Goal: Task Accomplishment & Management: Complete application form

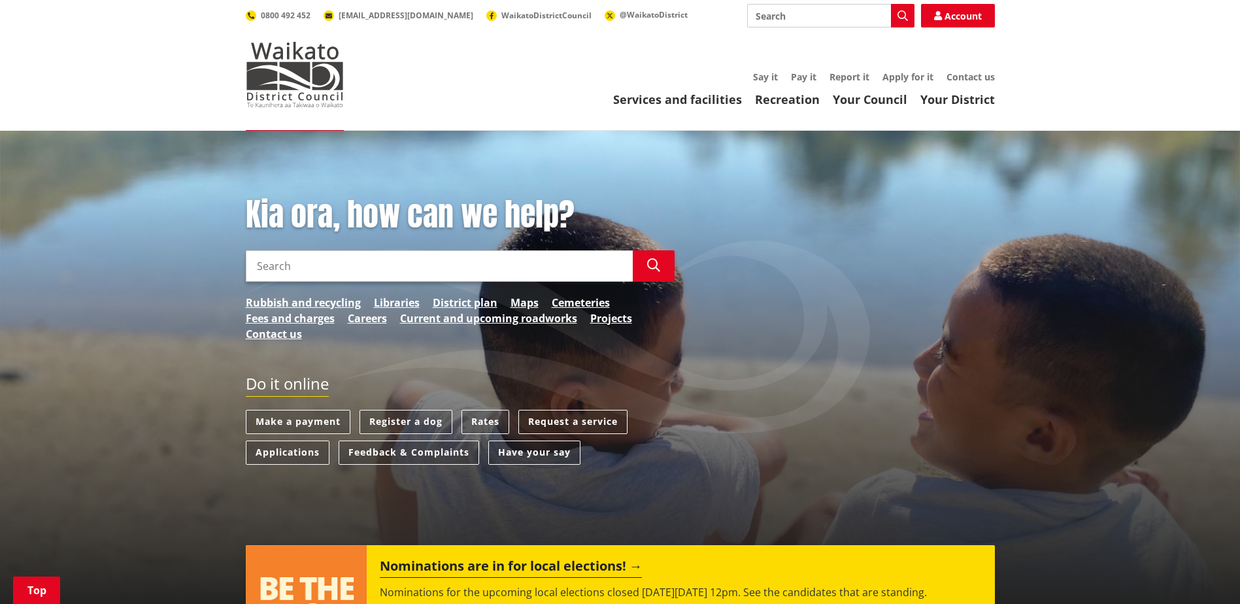
scroll to position [196, 0]
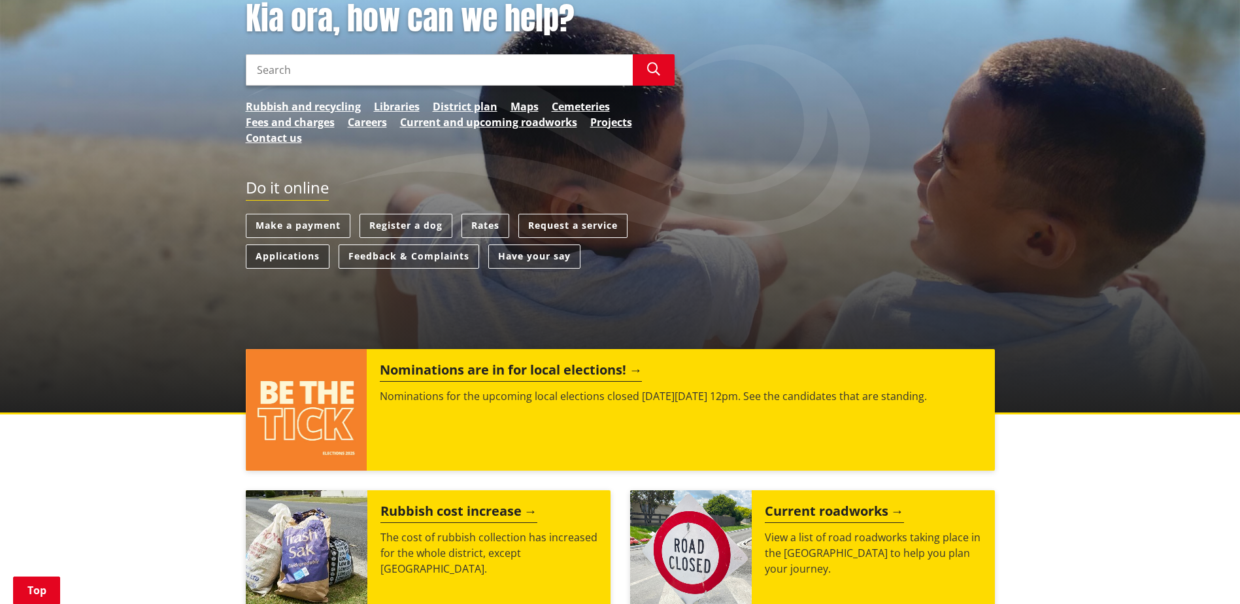
click at [297, 254] on link "Applications" at bounding box center [288, 256] width 84 height 24
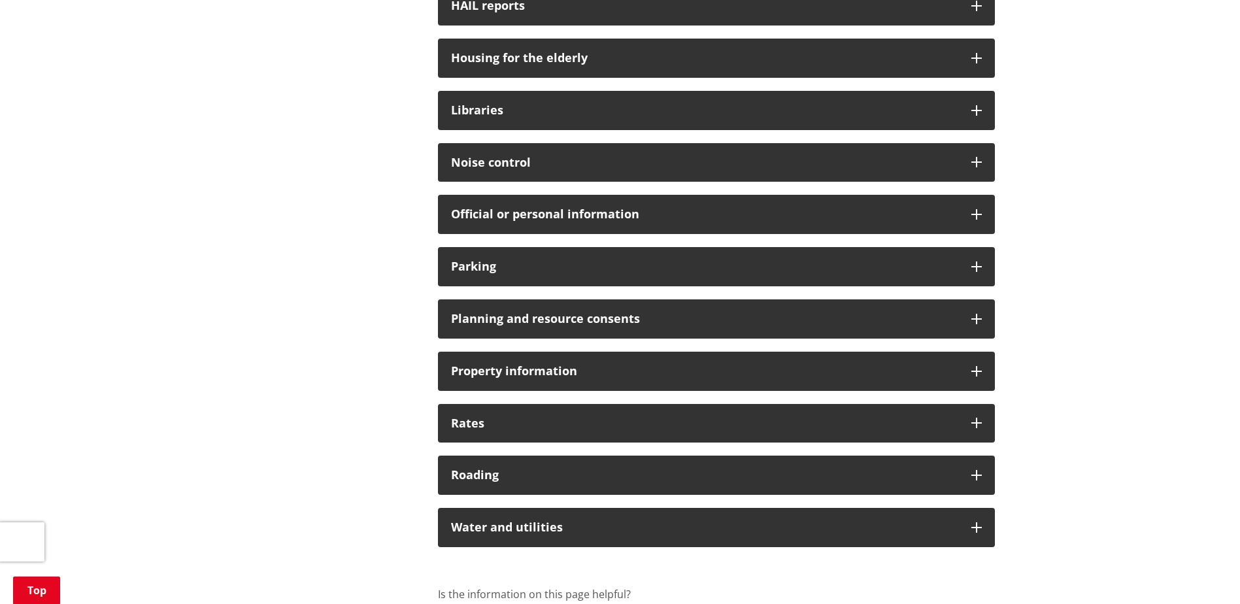
scroll to position [849, 0]
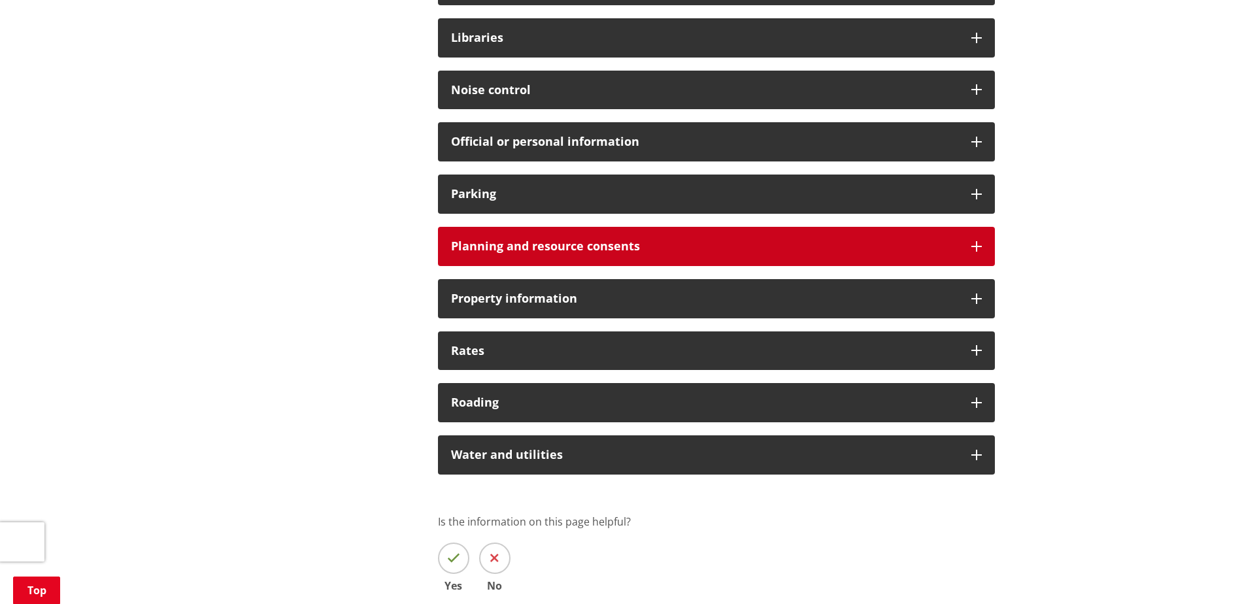
click at [972, 247] on icon at bounding box center [976, 246] width 10 height 10
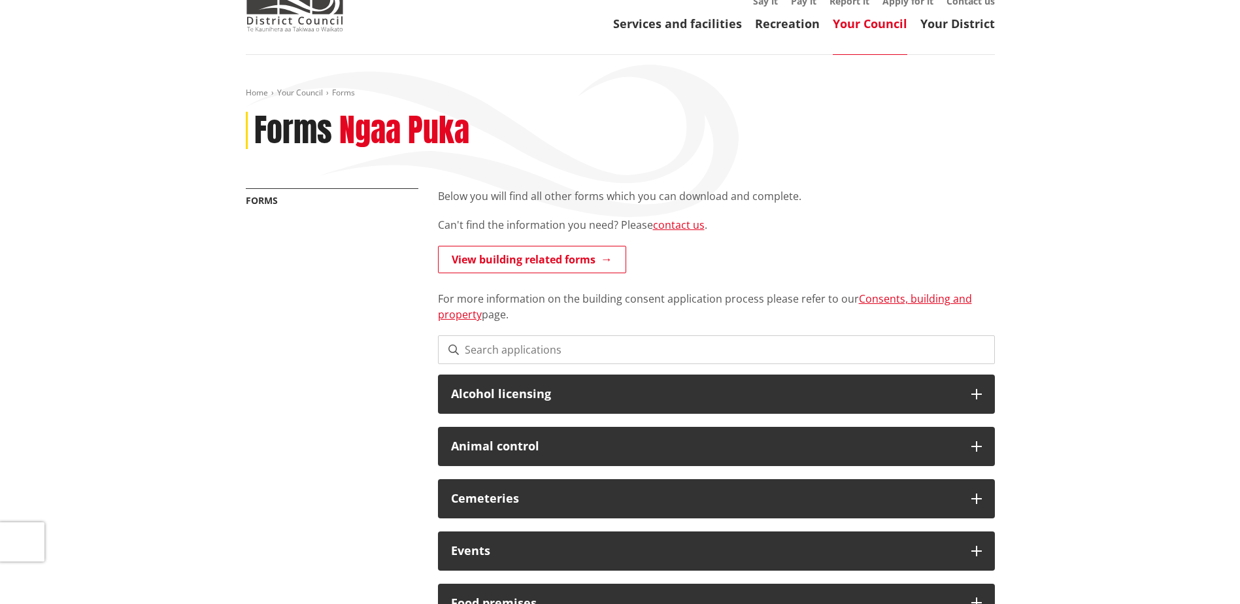
scroll to position [0, 0]
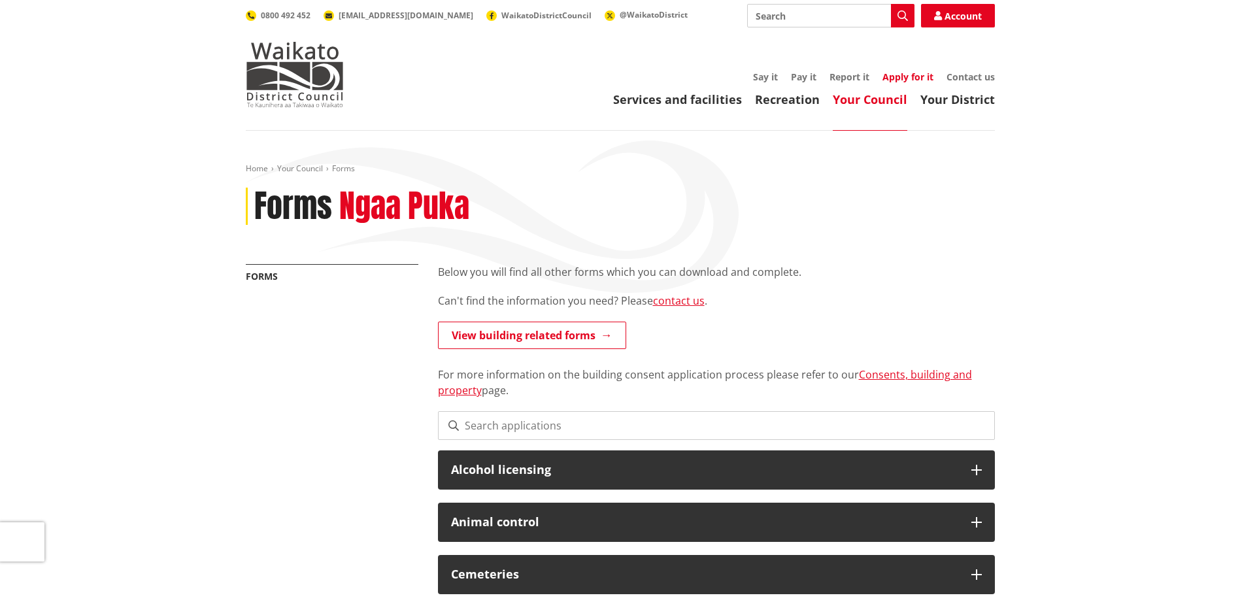
click at [900, 78] on link "Apply for it" at bounding box center [907, 77] width 51 height 12
click at [964, 77] on link "Contact us" at bounding box center [970, 77] width 48 height 12
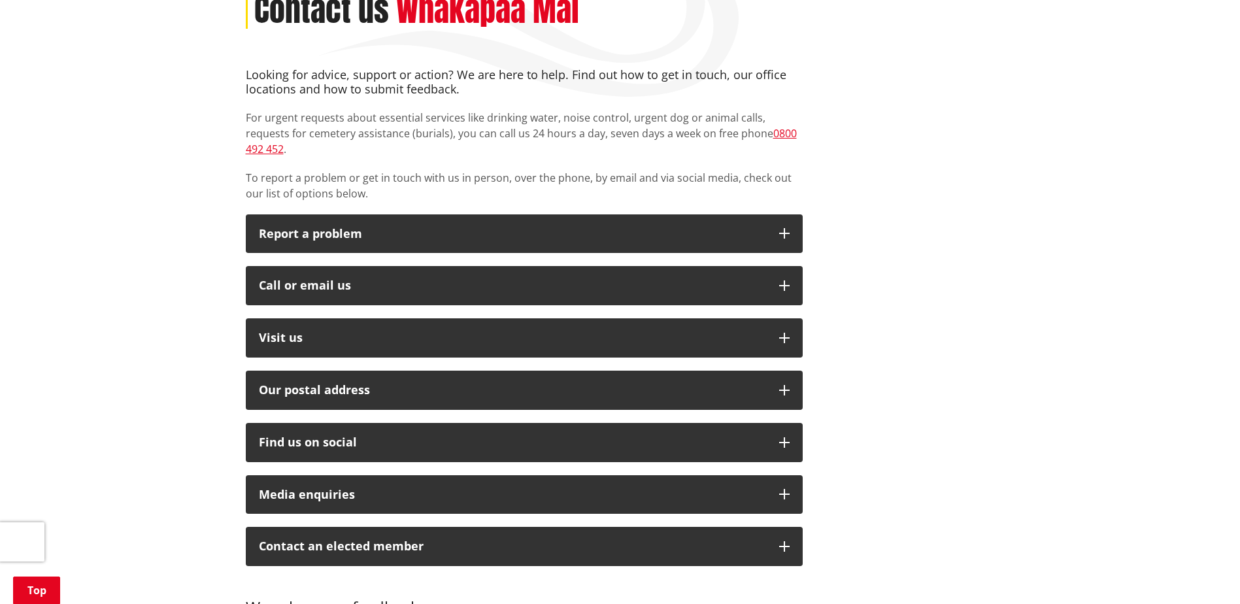
scroll to position [327, 0]
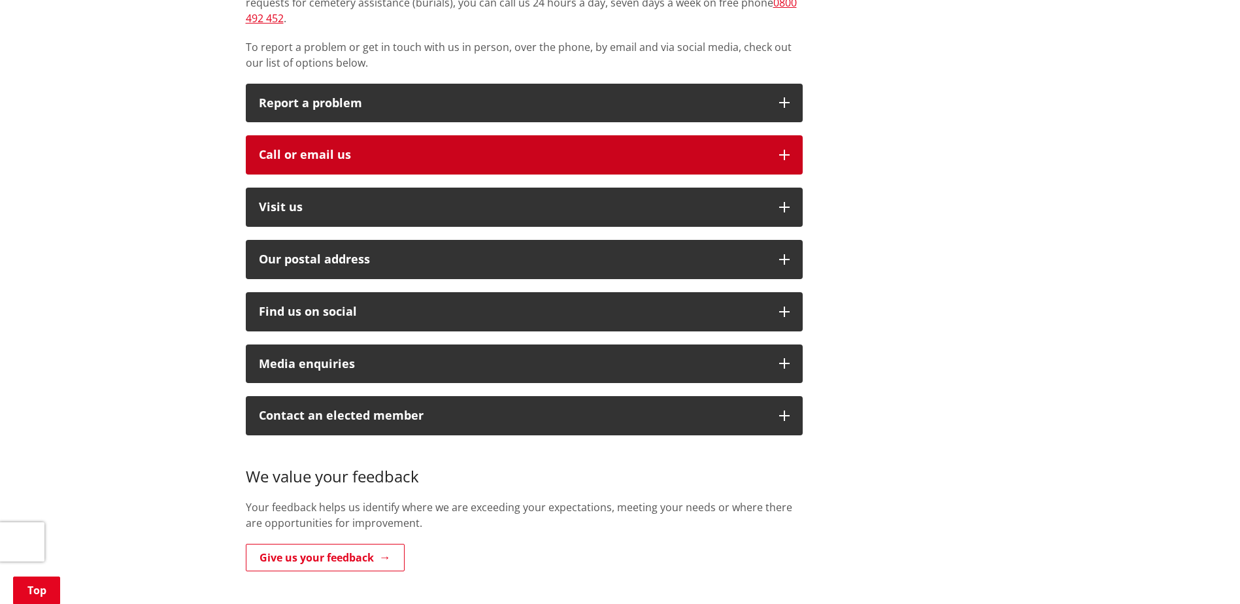
click at [785, 150] on icon "button" at bounding box center [784, 155] width 10 height 10
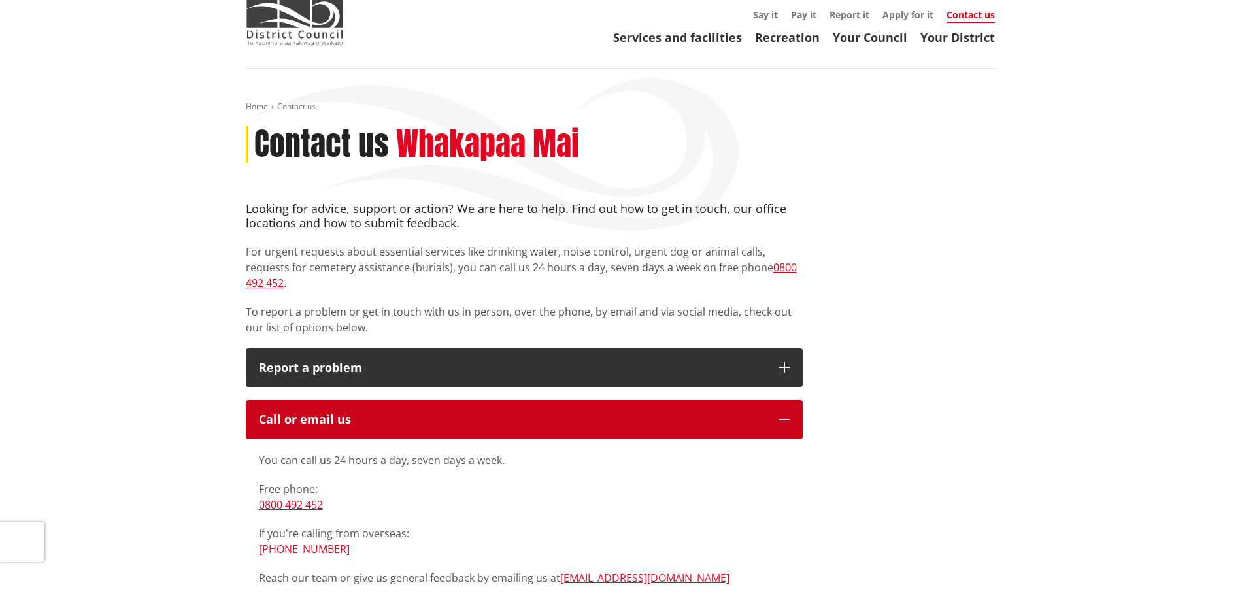
scroll to position [0, 0]
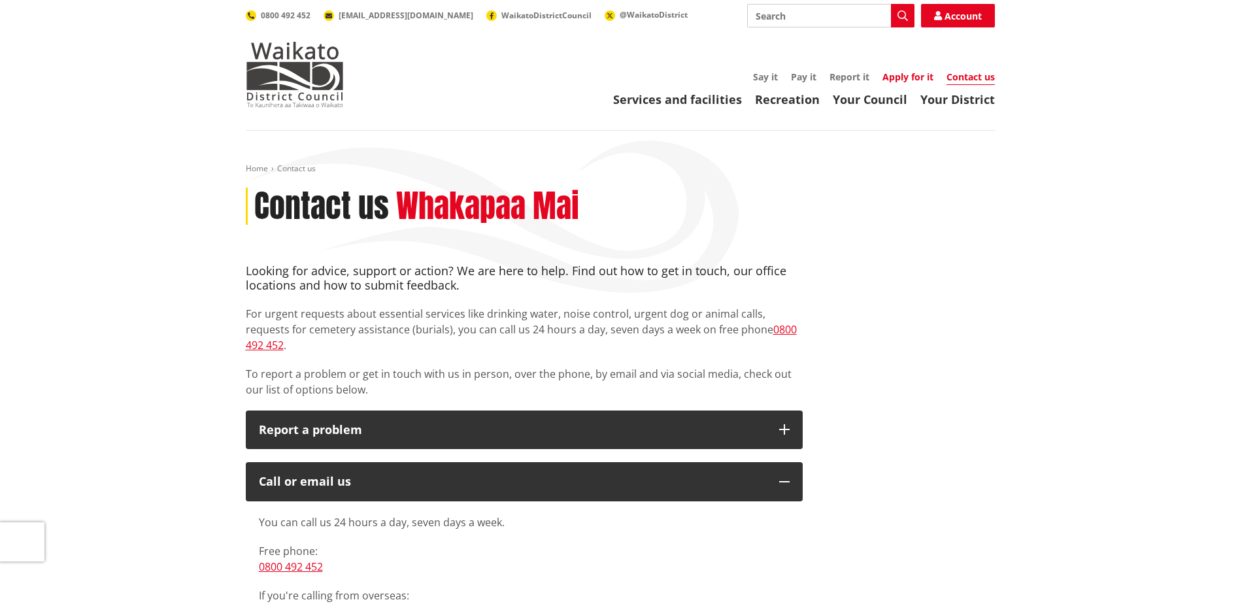
click at [902, 77] on link "Apply for it" at bounding box center [907, 77] width 51 height 12
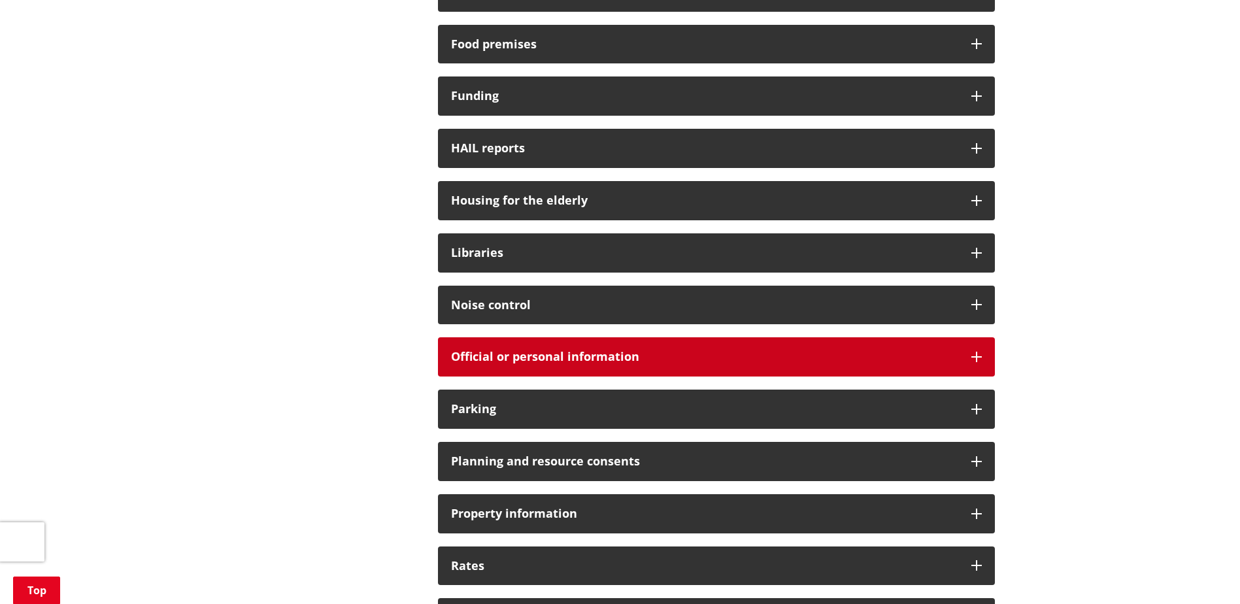
scroll to position [719, 0]
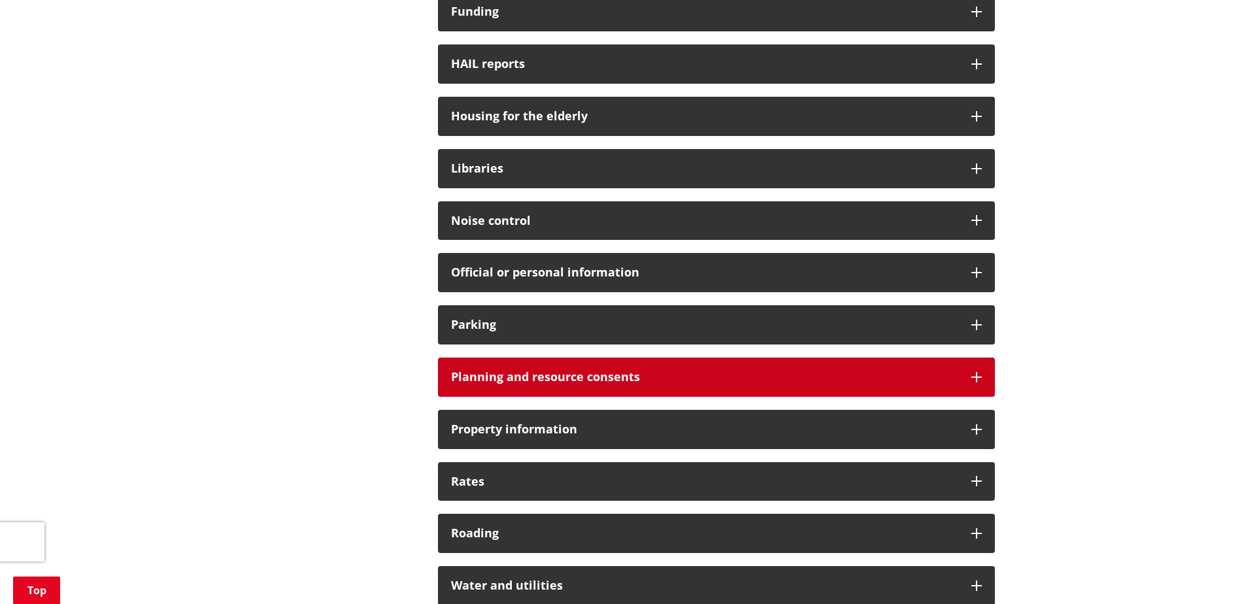
click at [983, 377] on div "Planning and resource consents" at bounding box center [716, 376] width 557 height 39
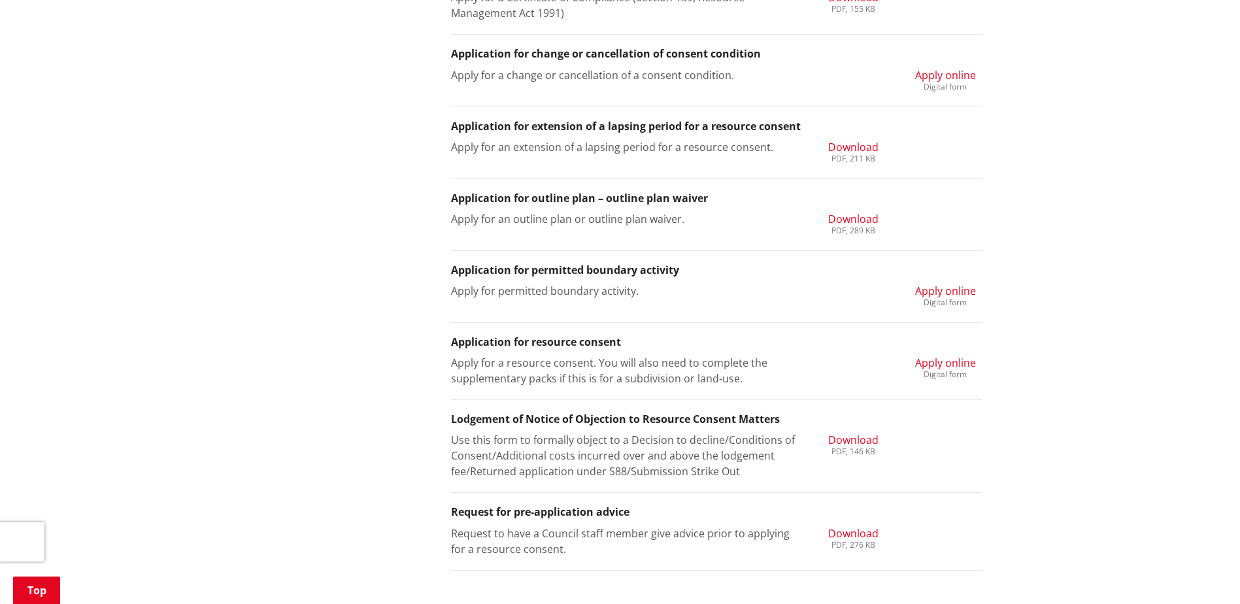
scroll to position [1438, 0]
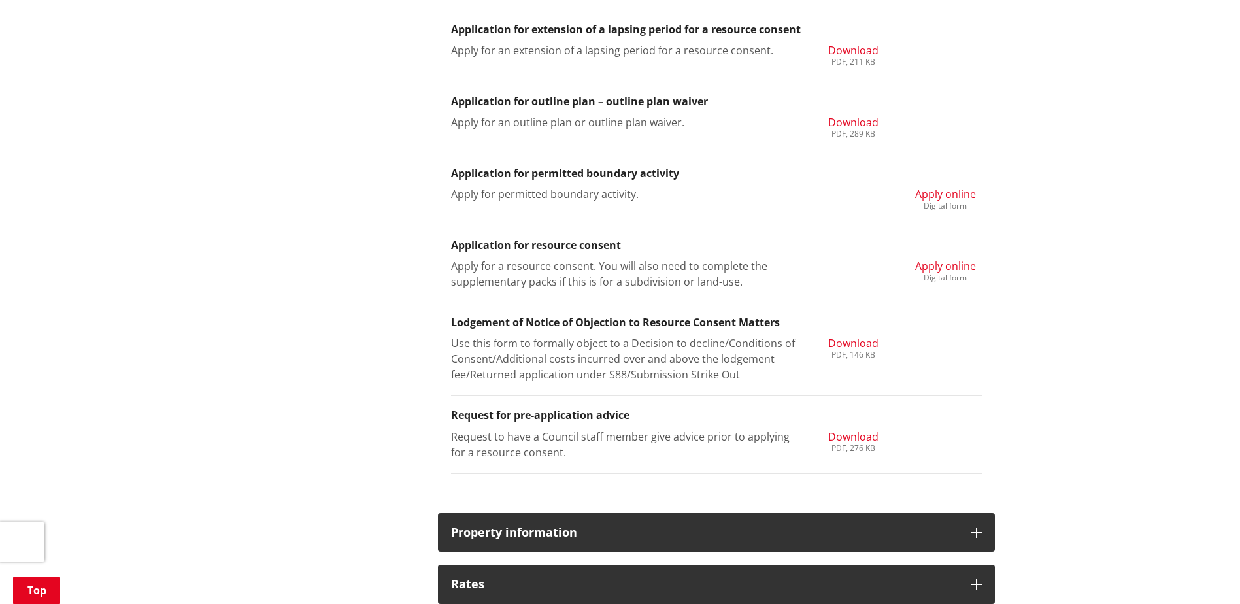
click at [946, 265] on span "Apply online" at bounding box center [945, 266] width 61 height 14
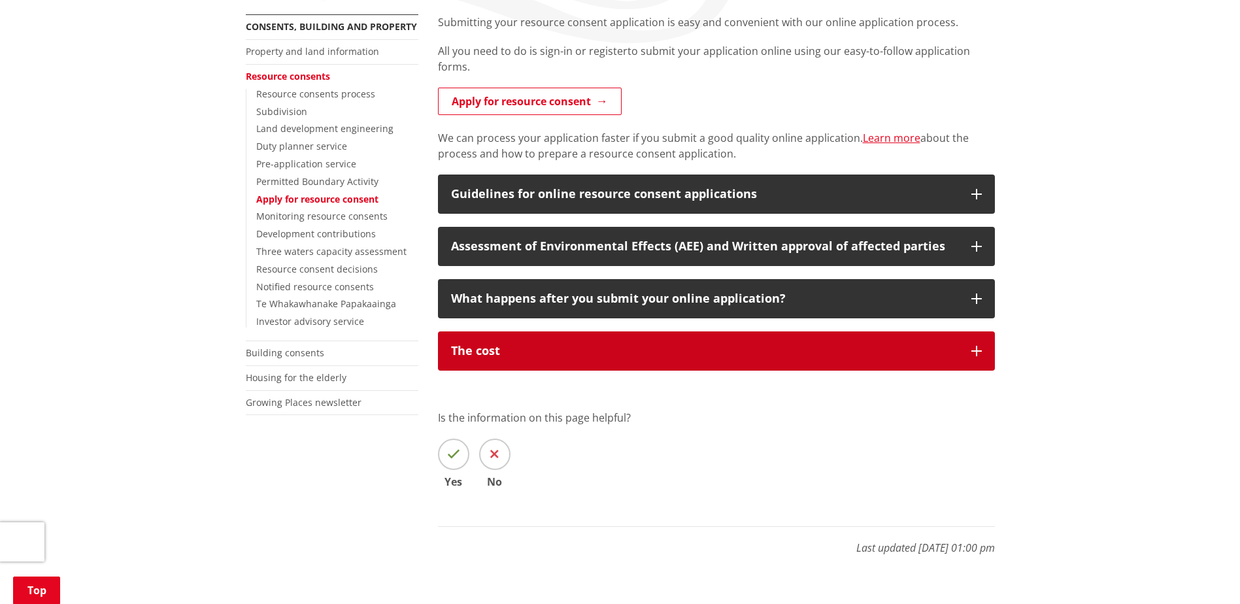
scroll to position [327, 0]
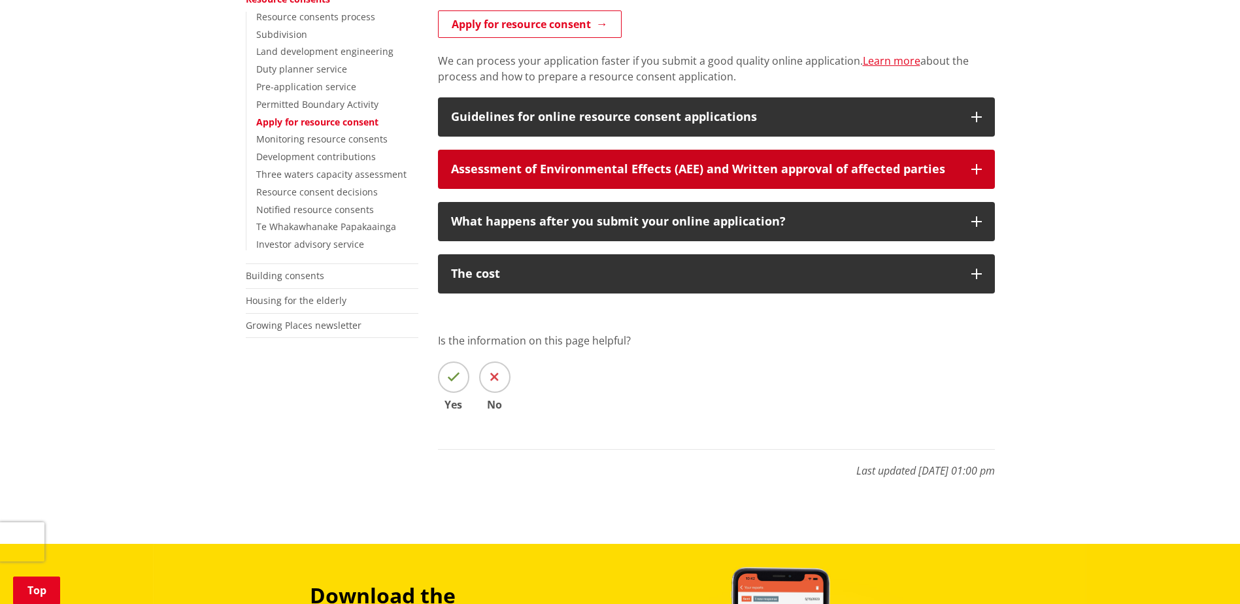
click at [974, 172] on icon "button" at bounding box center [976, 169] width 10 height 10
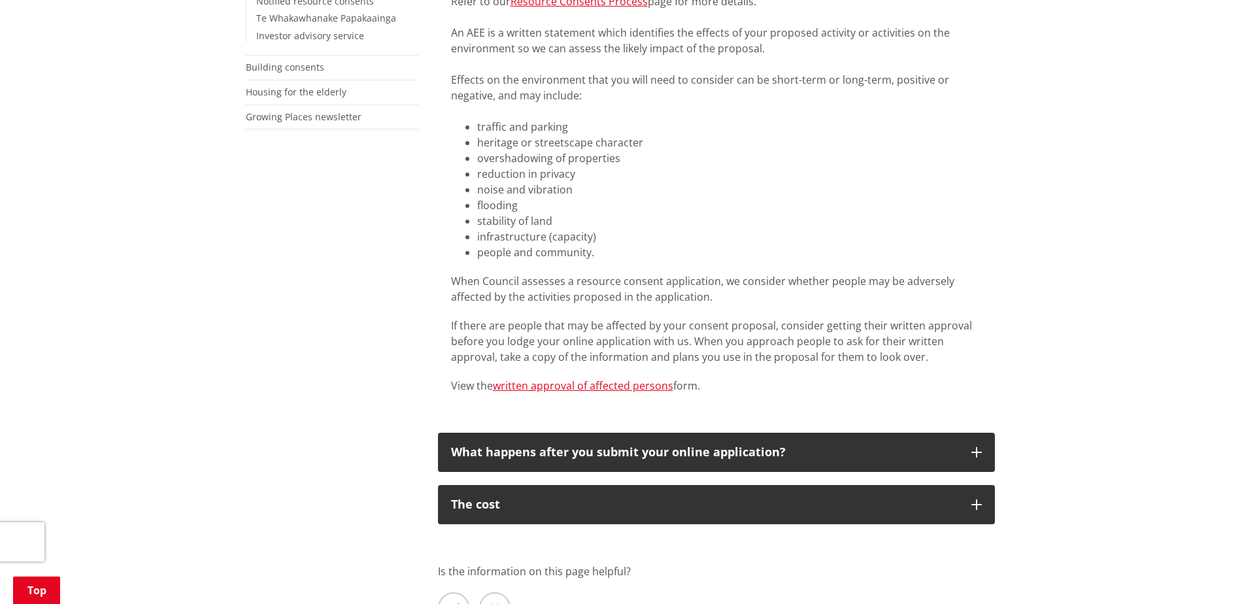
scroll to position [588, 0]
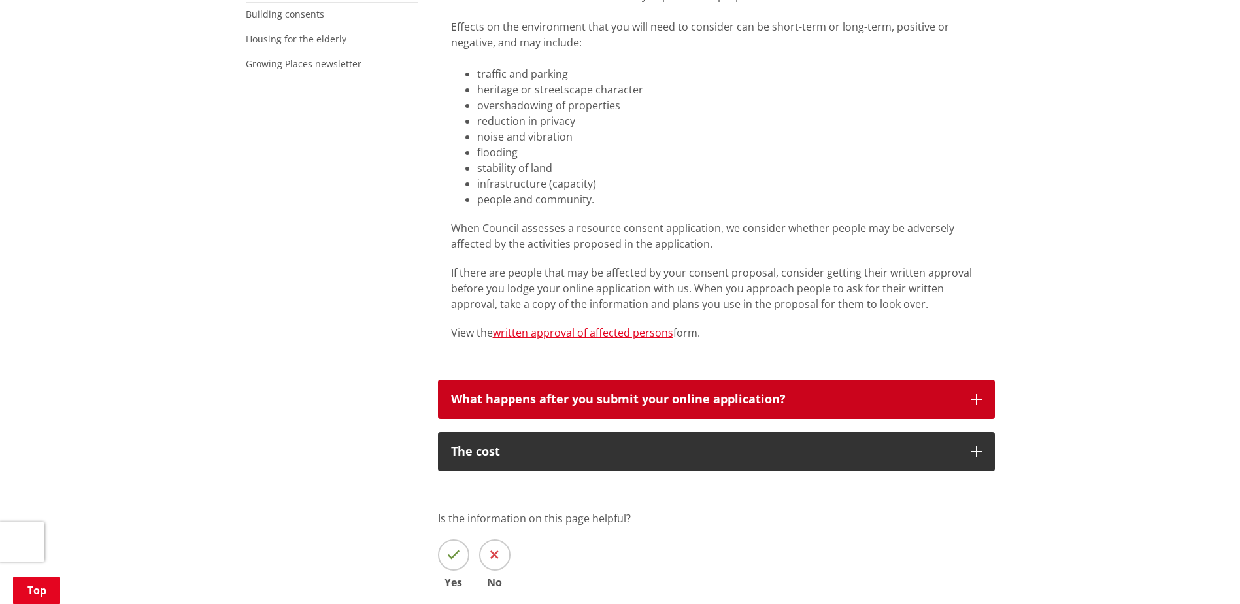
click at [975, 401] on icon "button" at bounding box center [976, 399] width 10 height 10
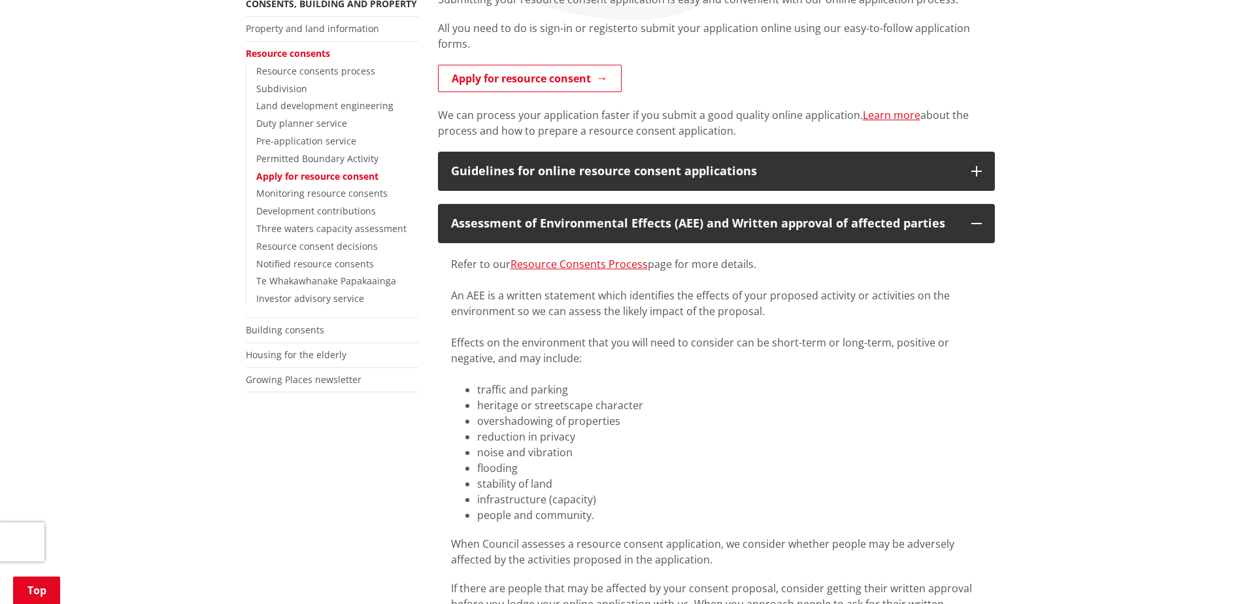
scroll to position [261, 0]
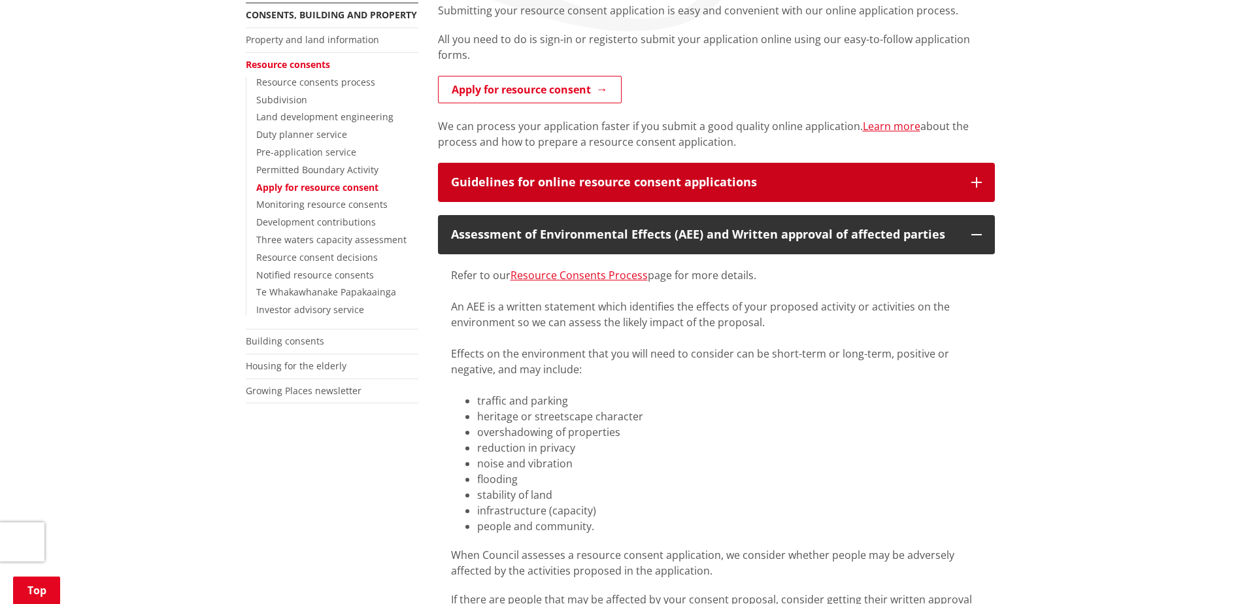
click at [978, 185] on icon "button" at bounding box center [976, 182] width 10 height 10
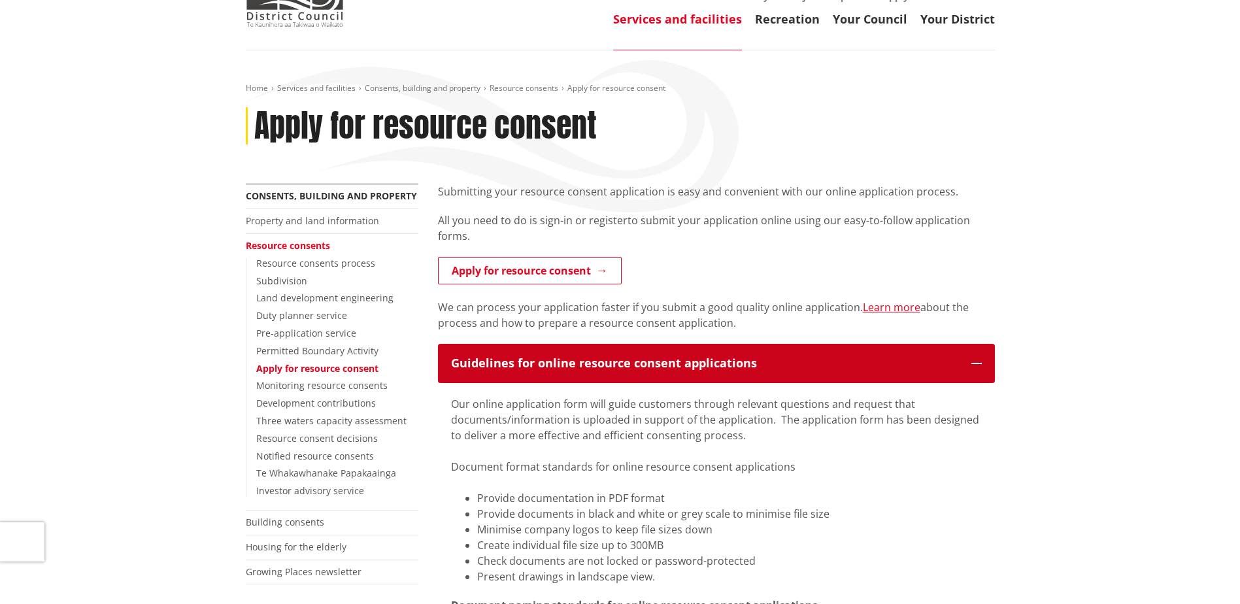
scroll to position [65, 0]
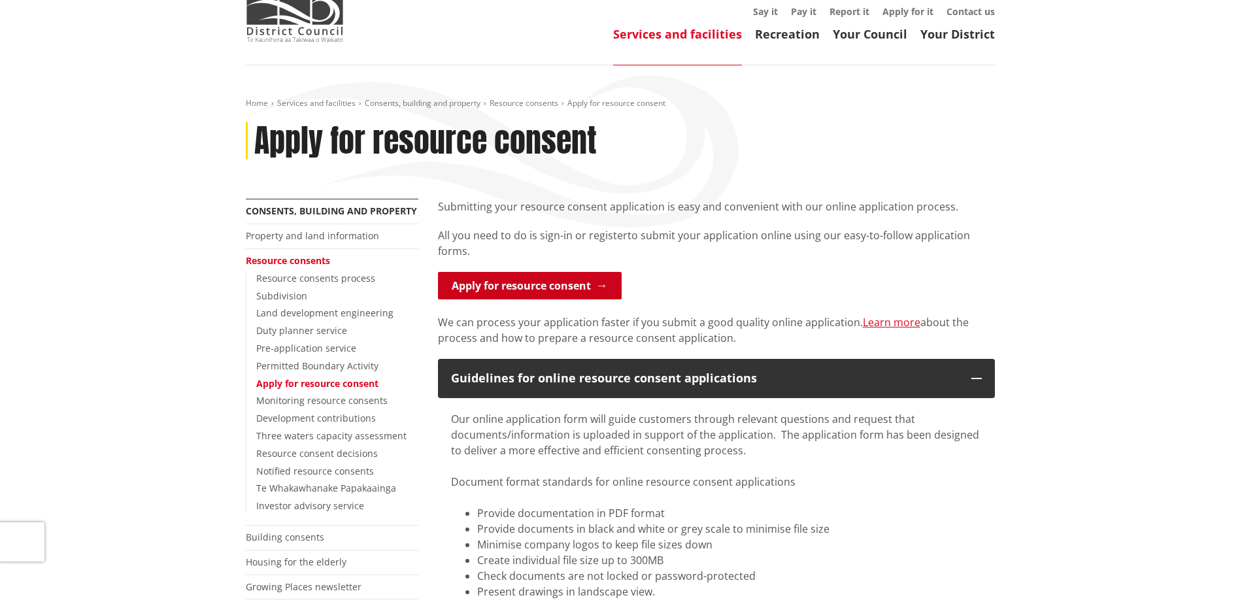
click at [561, 284] on link "Apply for resource consent" at bounding box center [530, 285] width 184 height 27
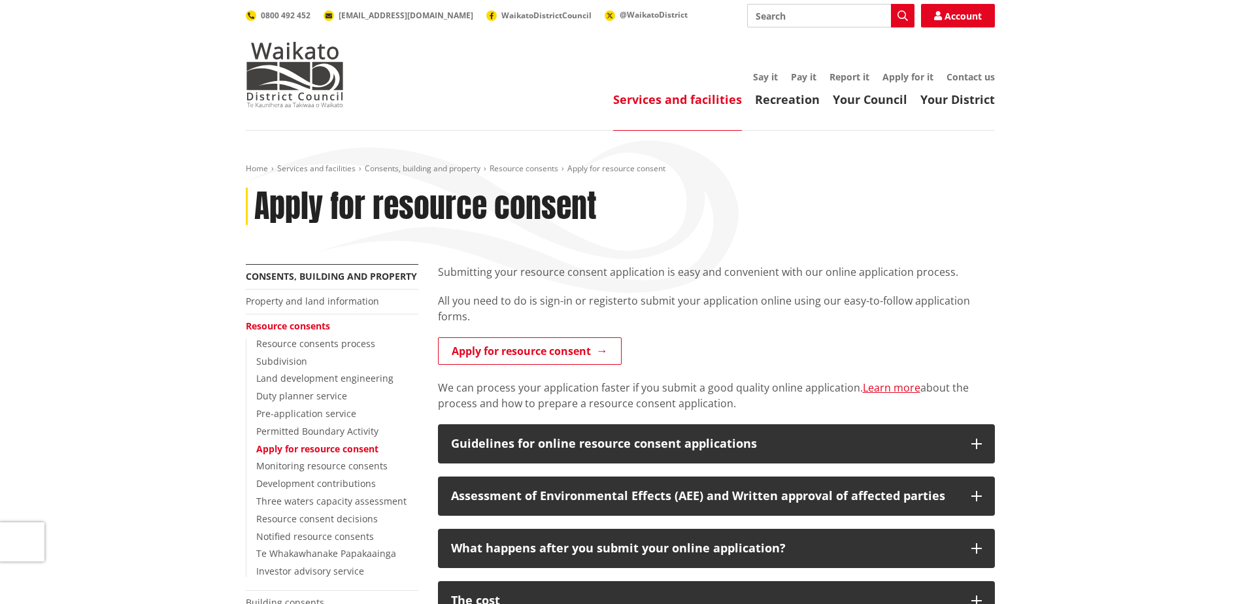
scroll to position [65, 0]
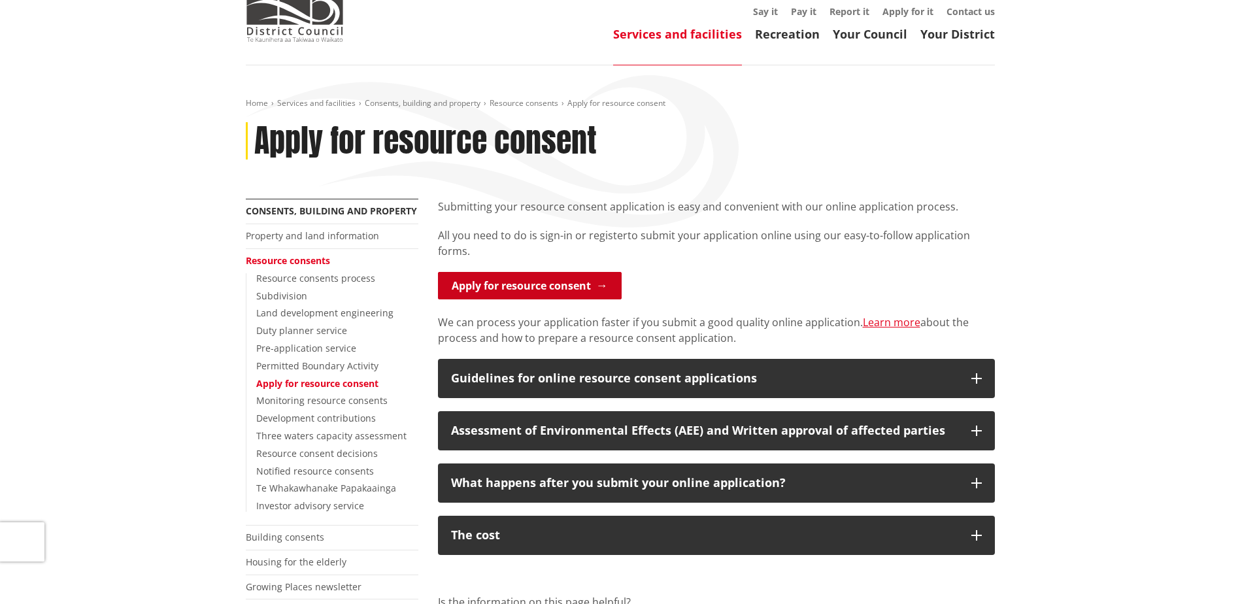
click at [580, 290] on link "Apply for resource consent" at bounding box center [530, 285] width 184 height 27
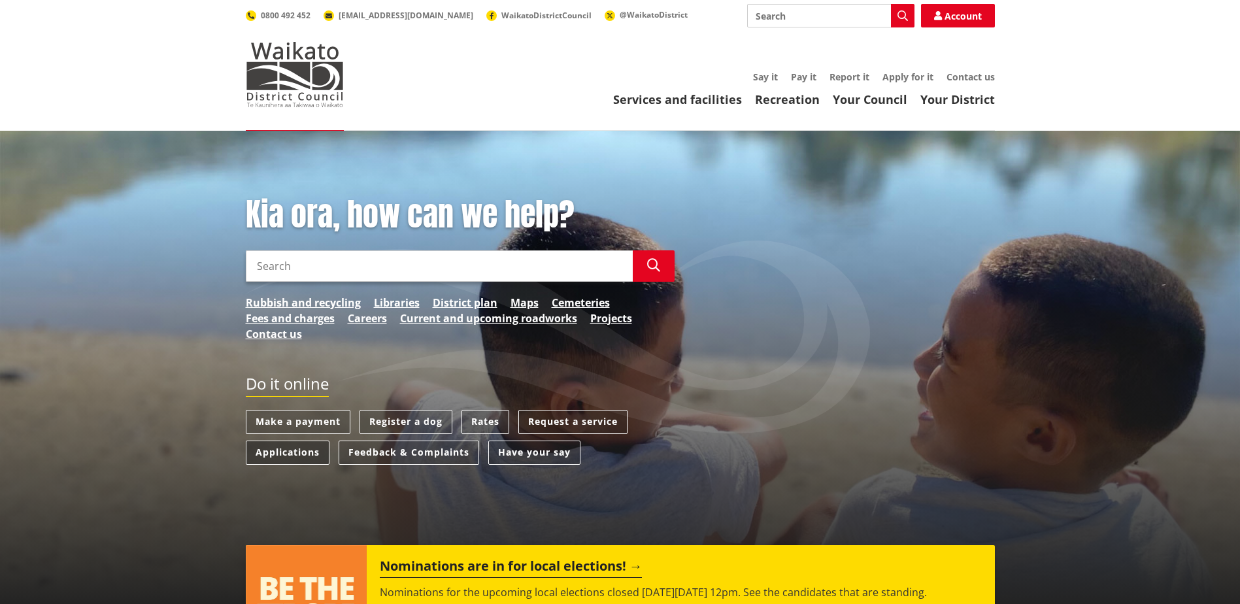
click at [305, 455] on link "Applications" at bounding box center [288, 452] width 84 height 24
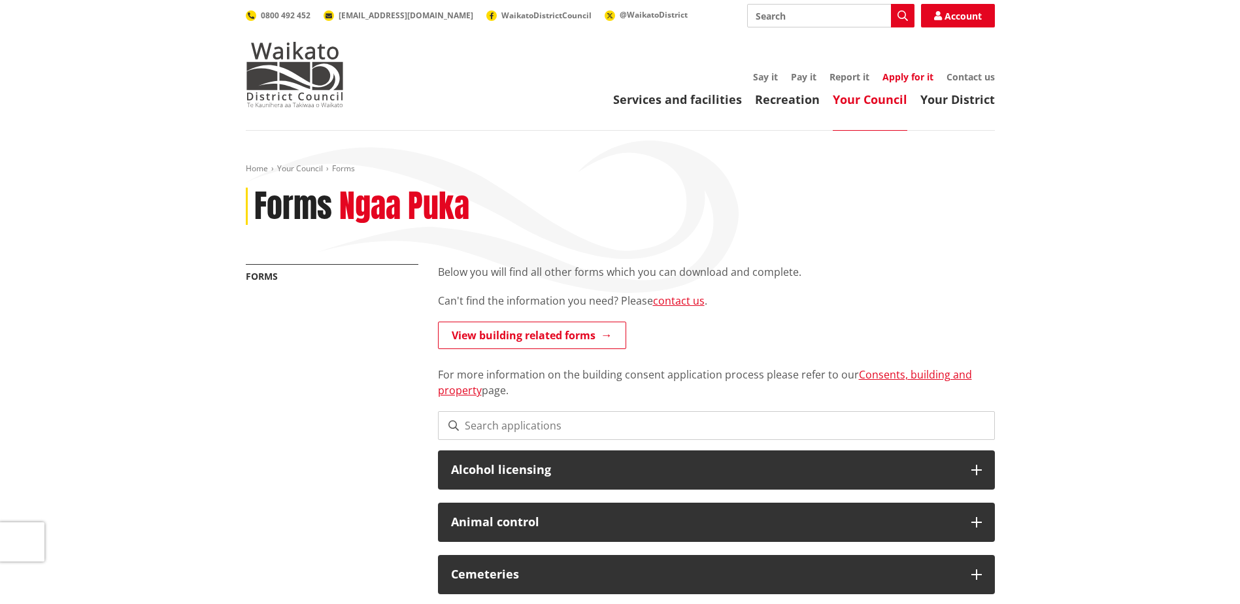
click at [906, 75] on link "Apply for it" at bounding box center [907, 77] width 51 height 12
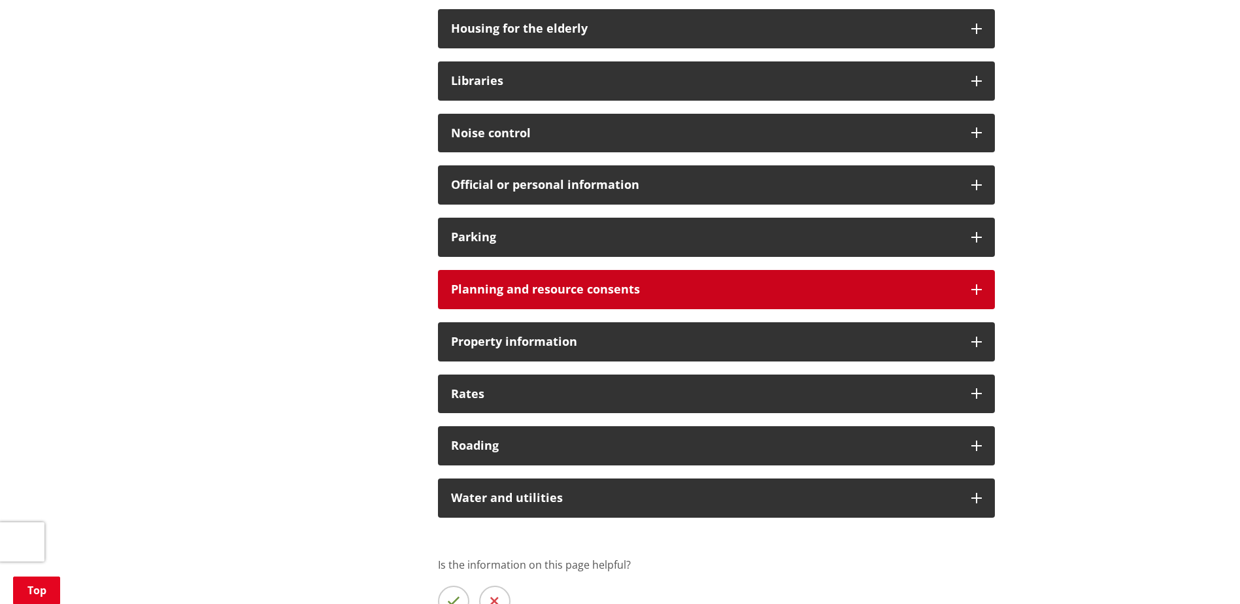
scroll to position [849, 0]
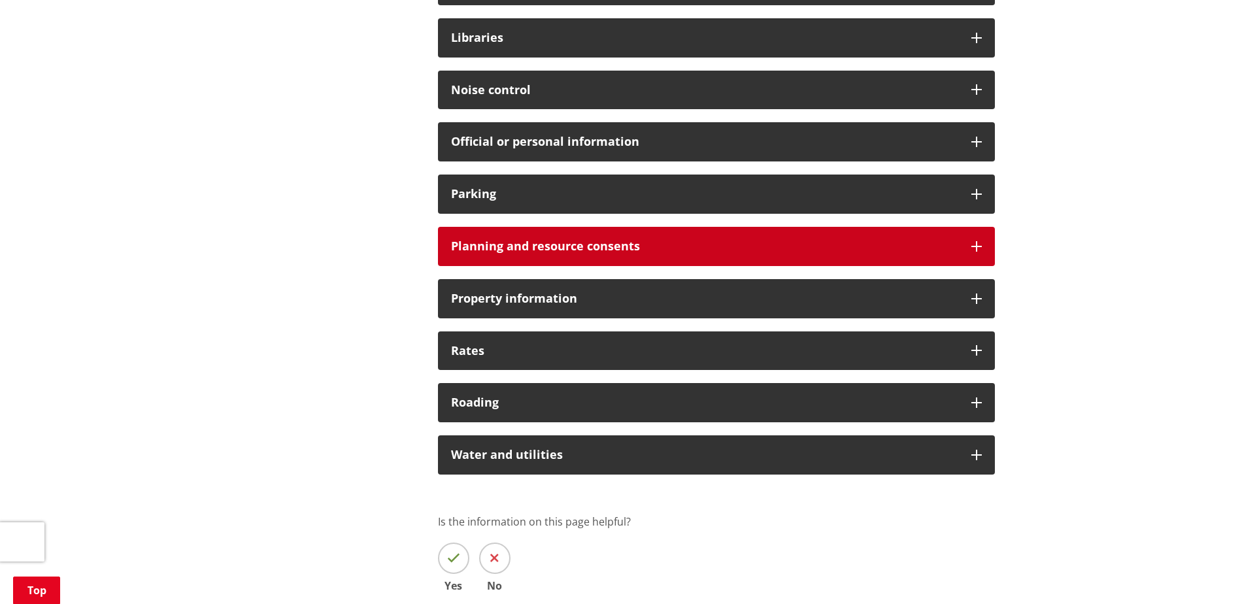
click at [981, 247] on icon at bounding box center [976, 246] width 10 height 10
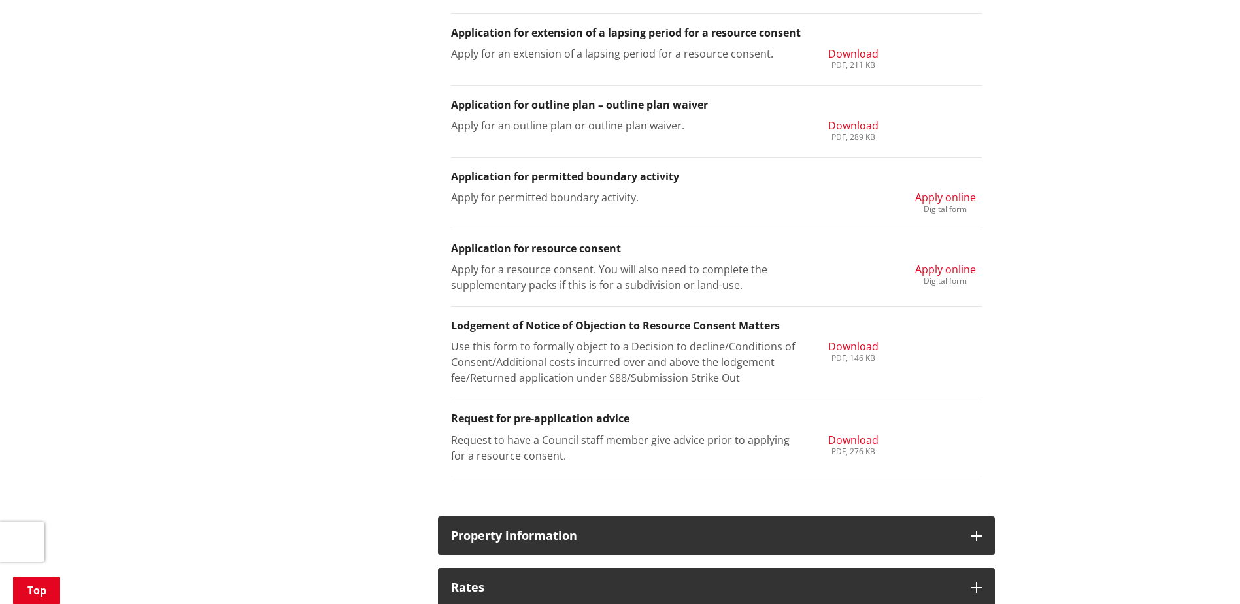
scroll to position [1438, 0]
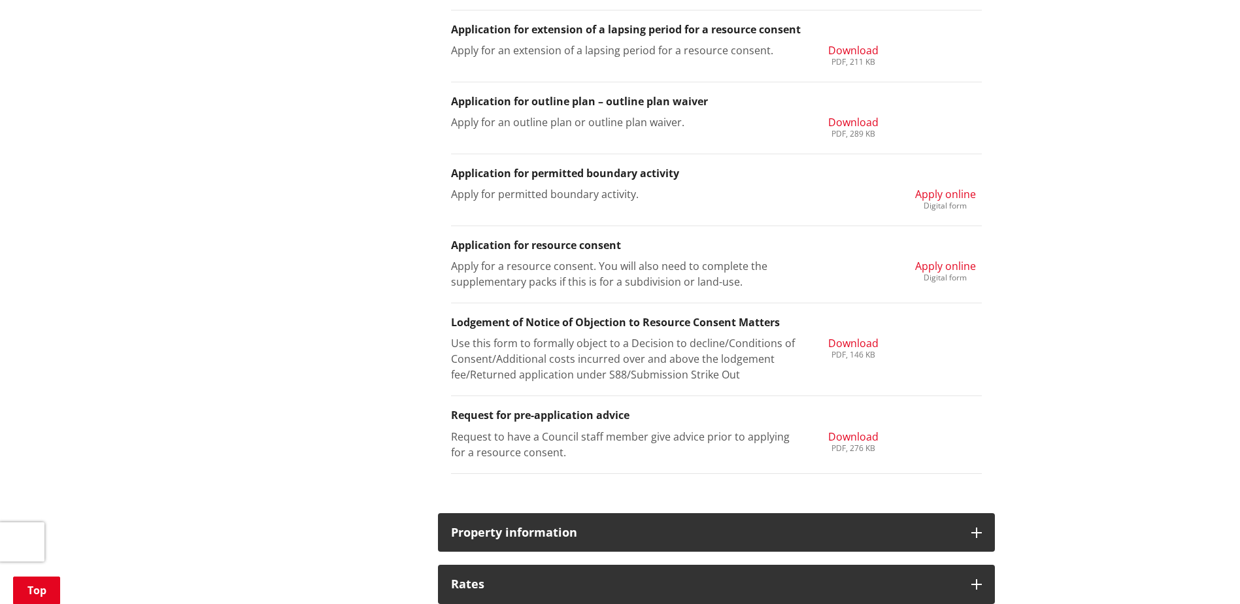
click at [947, 268] on span "Apply online" at bounding box center [945, 266] width 61 height 14
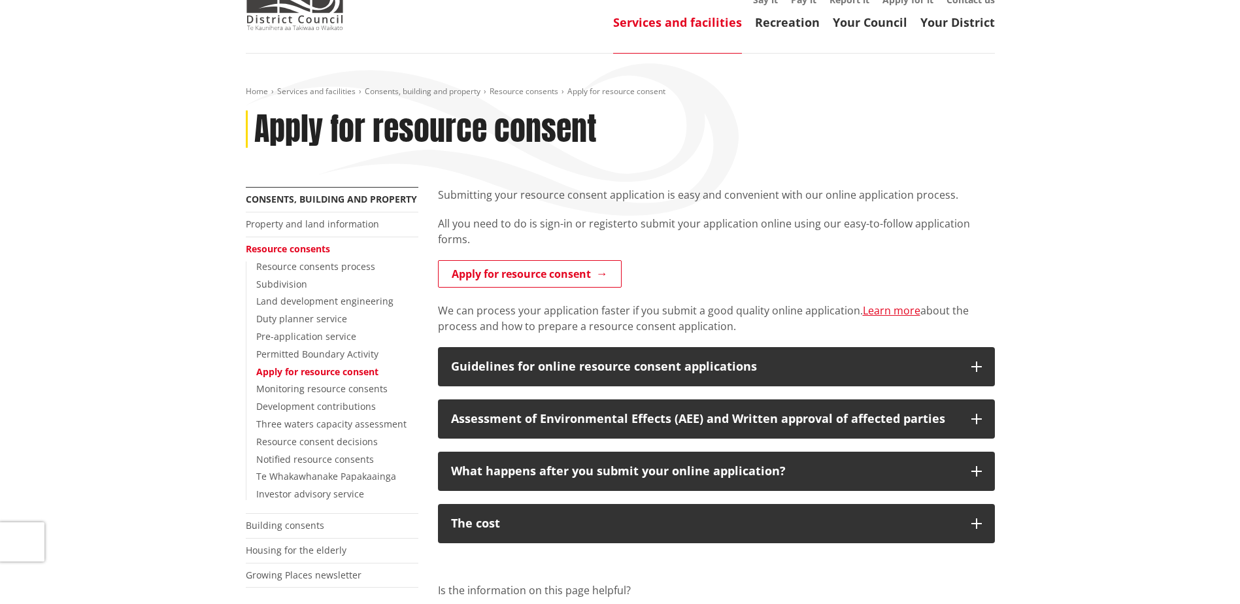
scroll to position [131, 0]
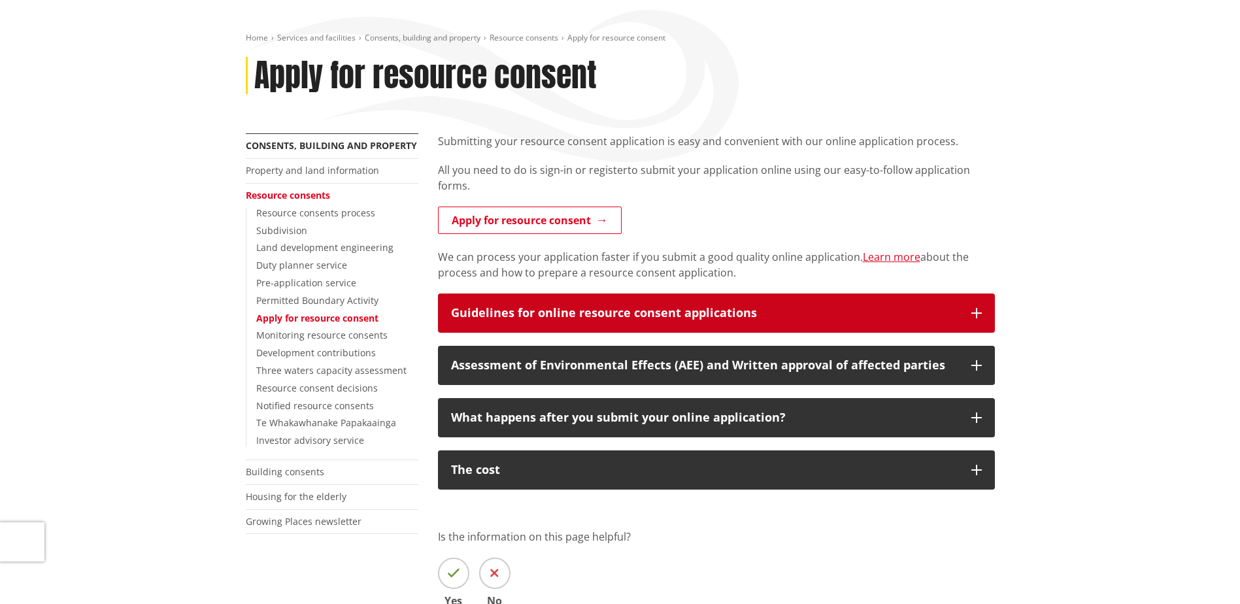
click at [978, 314] on icon "button" at bounding box center [976, 313] width 10 height 10
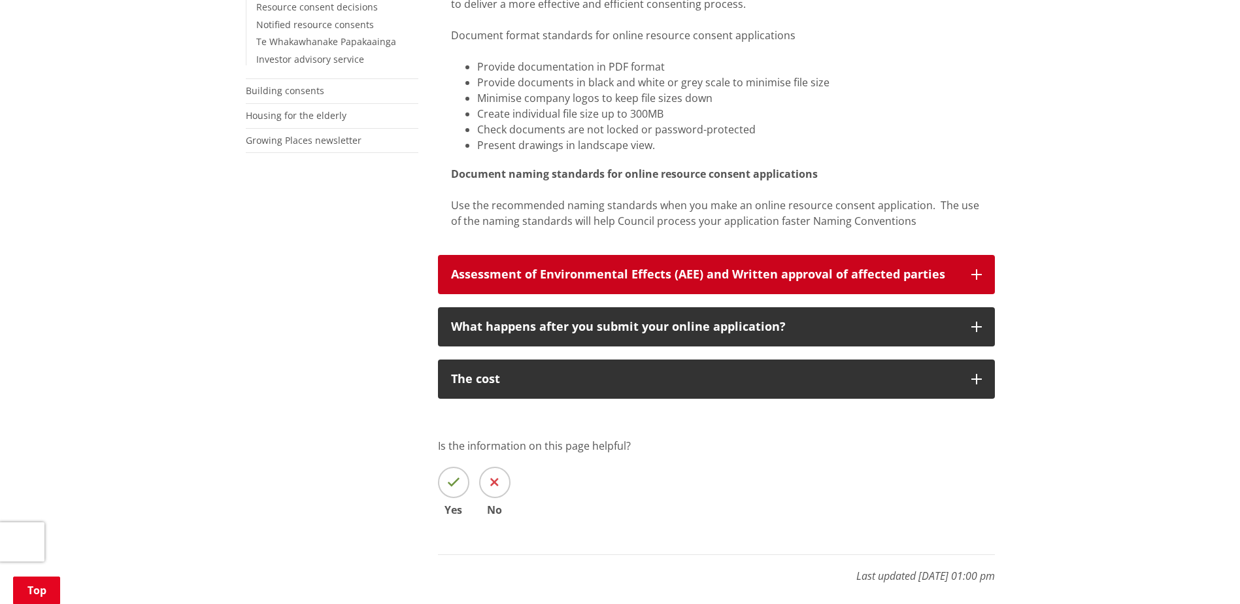
scroll to position [523, 0]
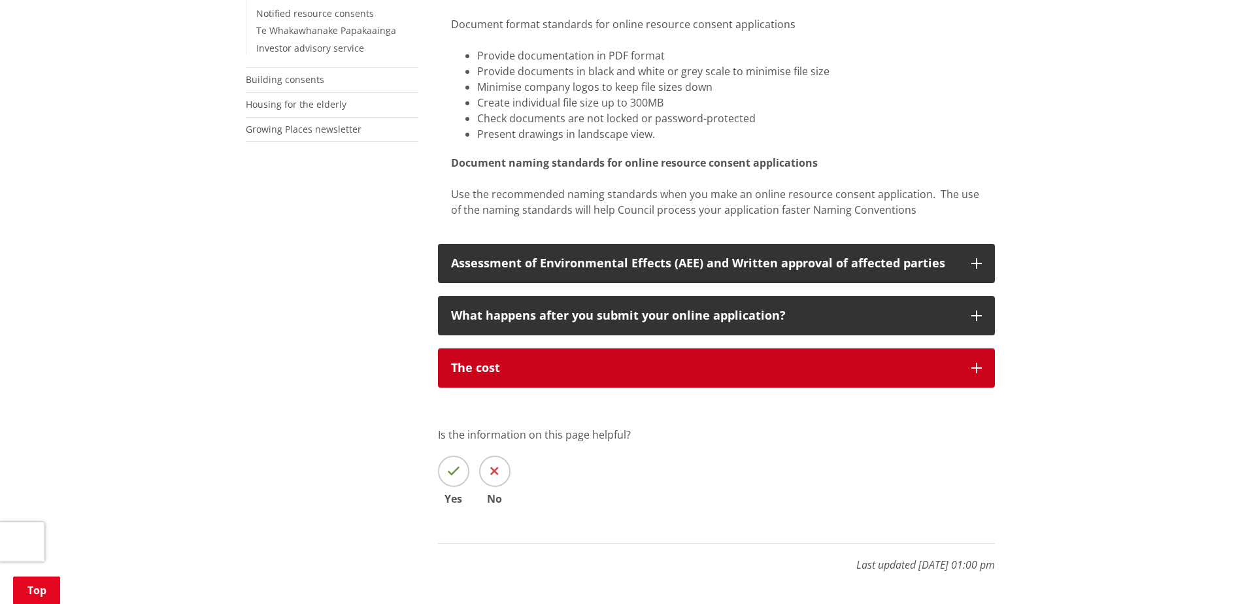
click at [978, 369] on icon "button" at bounding box center [976, 368] width 10 height 10
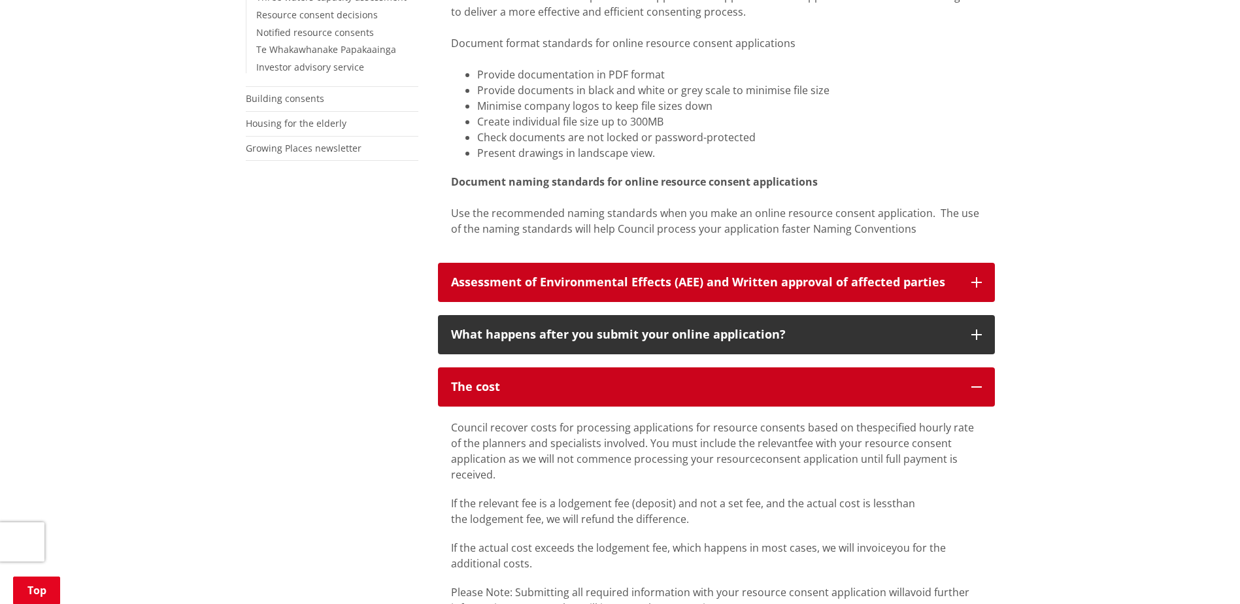
scroll to position [457, 0]
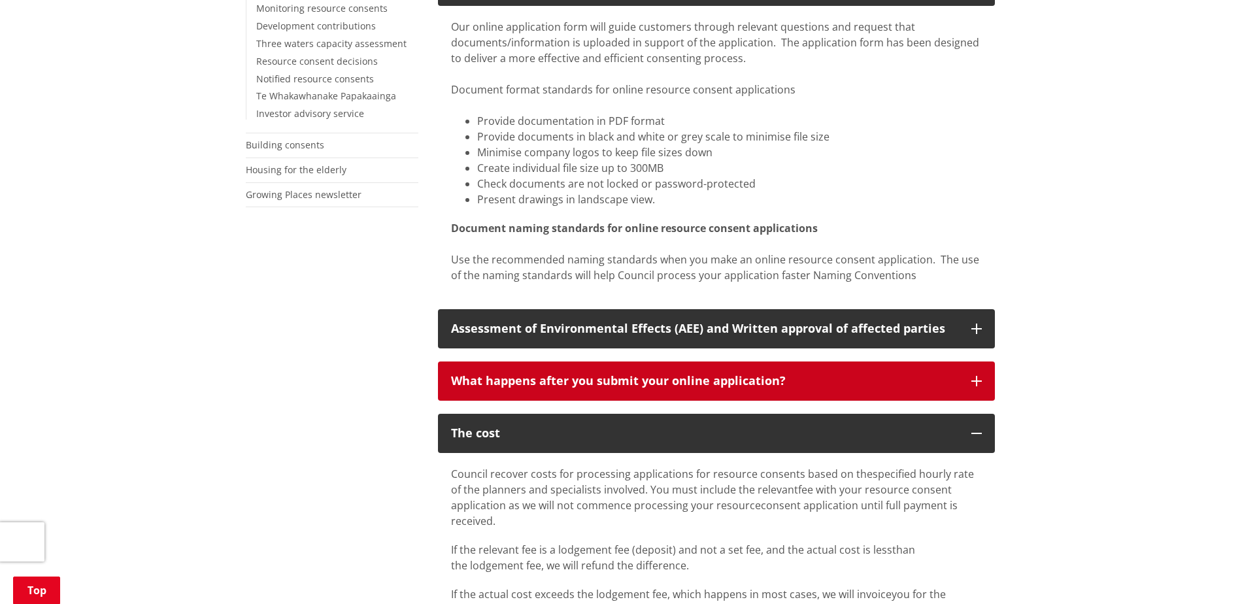
click at [969, 378] on button "What happens after you submit your online application?" at bounding box center [716, 380] width 557 height 39
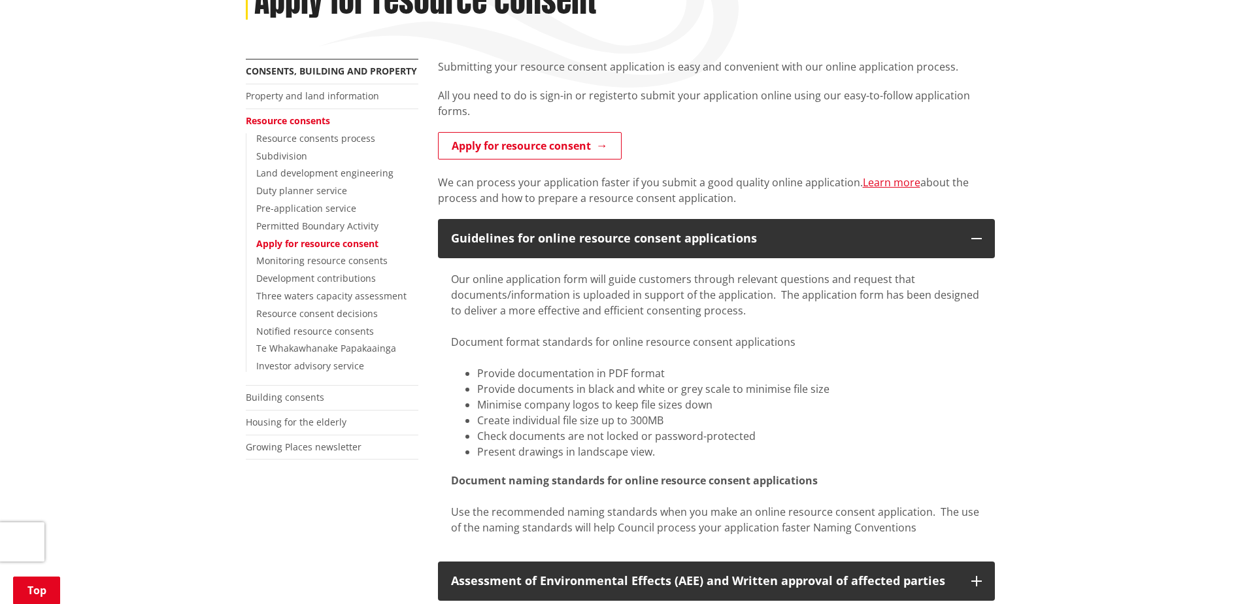
scroll to position [196, 0]
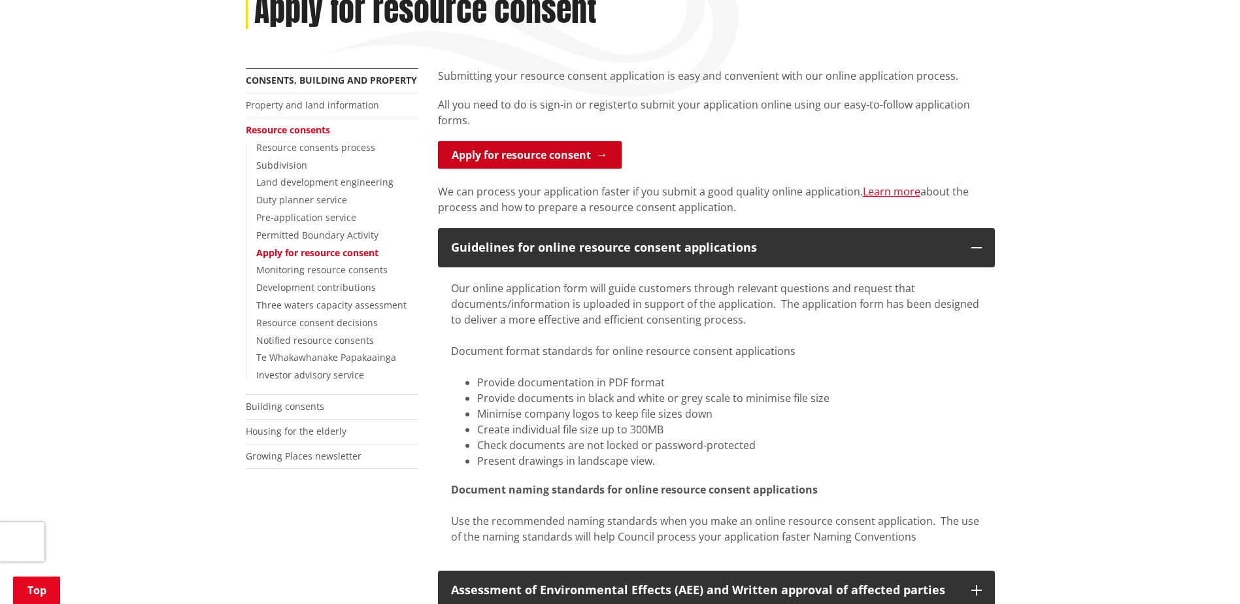
click at [567, 154] on link "Apply for resource consent" at bounding box center [530, 154] width 184 height 27
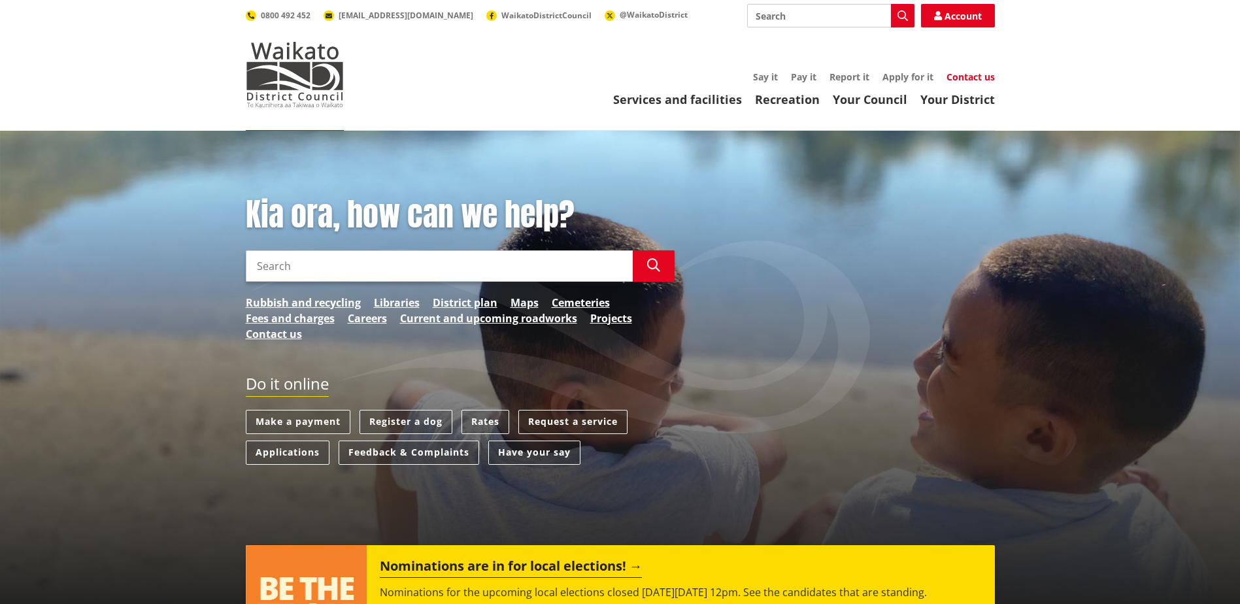
click at [949, 76] on link "Contact us" at bounding box center [970, 77] width 48 height 12
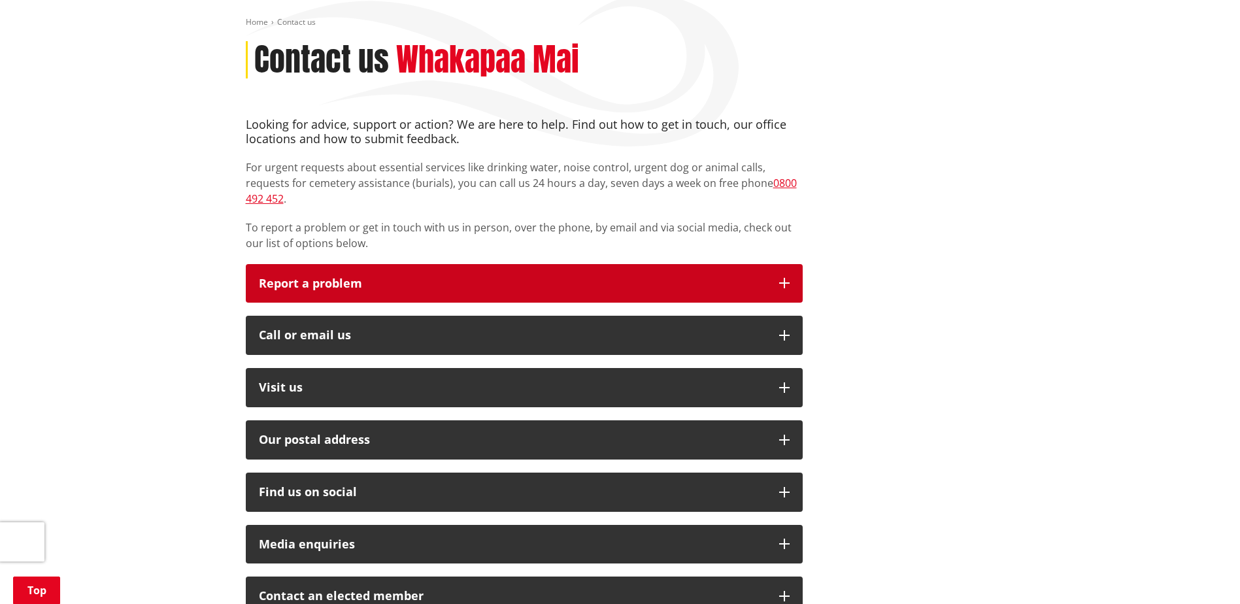
scroll to position [196, 0]
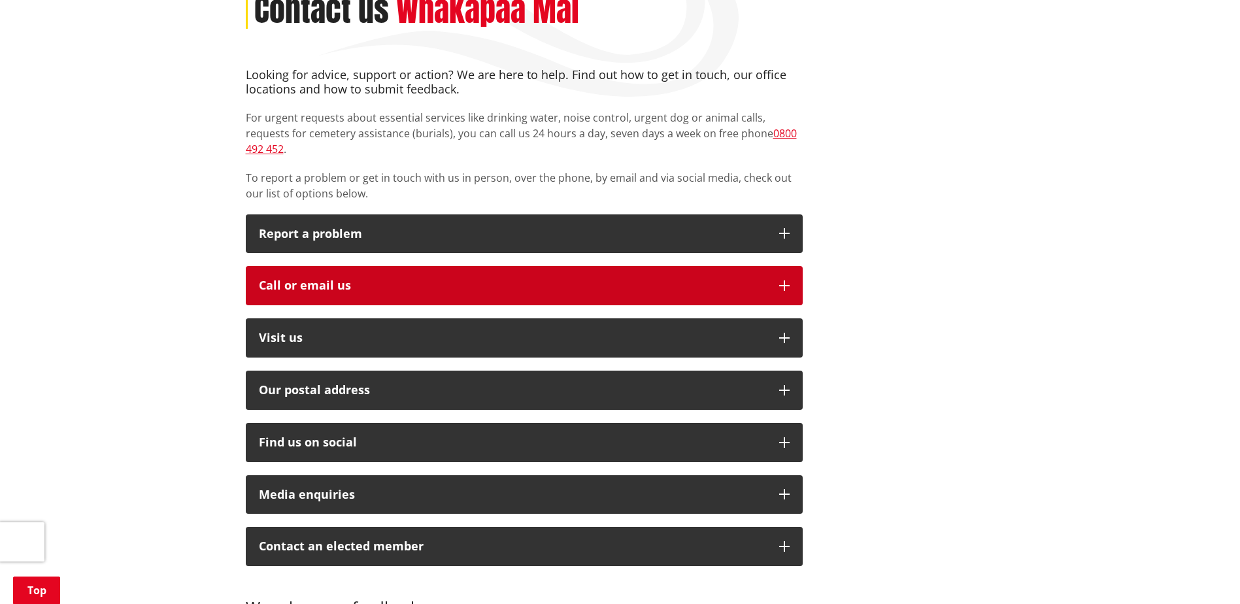
click at [782, 280] on icon "button" at bounding box center [784, 285] width 10 height 10
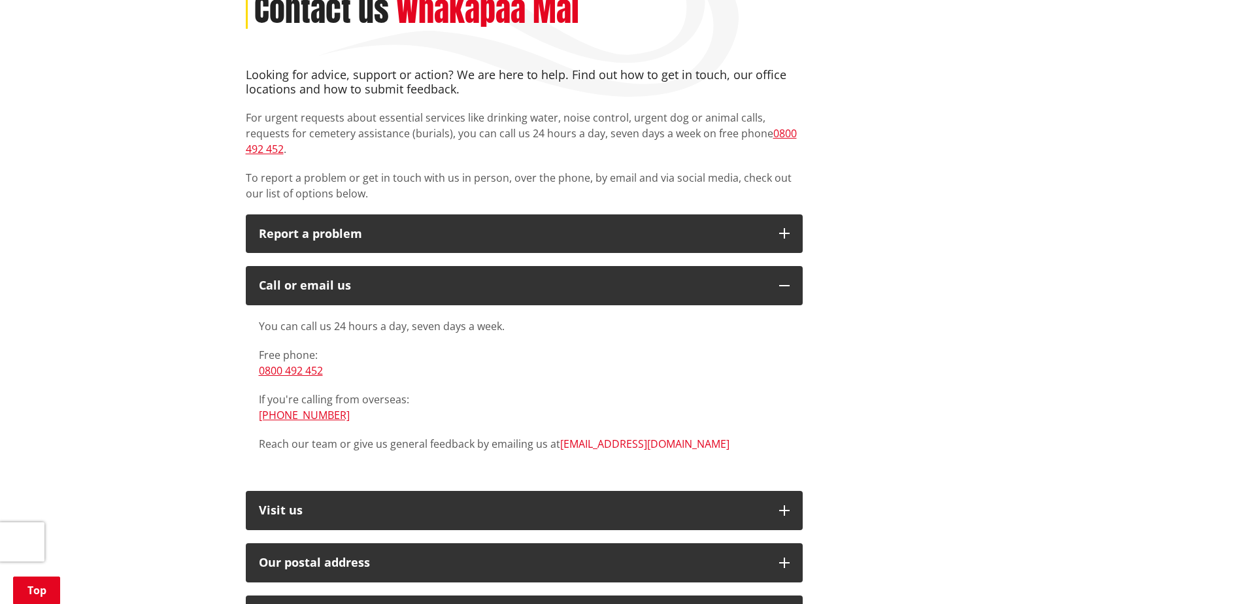
click at [586, 437] on link "[EMAIL_ADDRESS][DOMAIN_NAME]" at bounding box center [644, 444] width 169 height 14
drag, startPoint x: 656, startPoint y: 429, endPoint x: 559, endPoint y: 432, distance: 97.4
click at [559, 436] on p "Reach our team or give us general feedback by emailing us at info@waidc.govt.nz" at bounding box center [524, 444] width 531 height 16
drag, startPoint x: 559, startPoint y: 432, endPoint x: 608, endPoint y: 429, distance: 49.1
copy link "[EMAIL_ADDRESS][DOMAIN_NAME]"
